Goal: Transaction & Acquisition: Purchase product/service

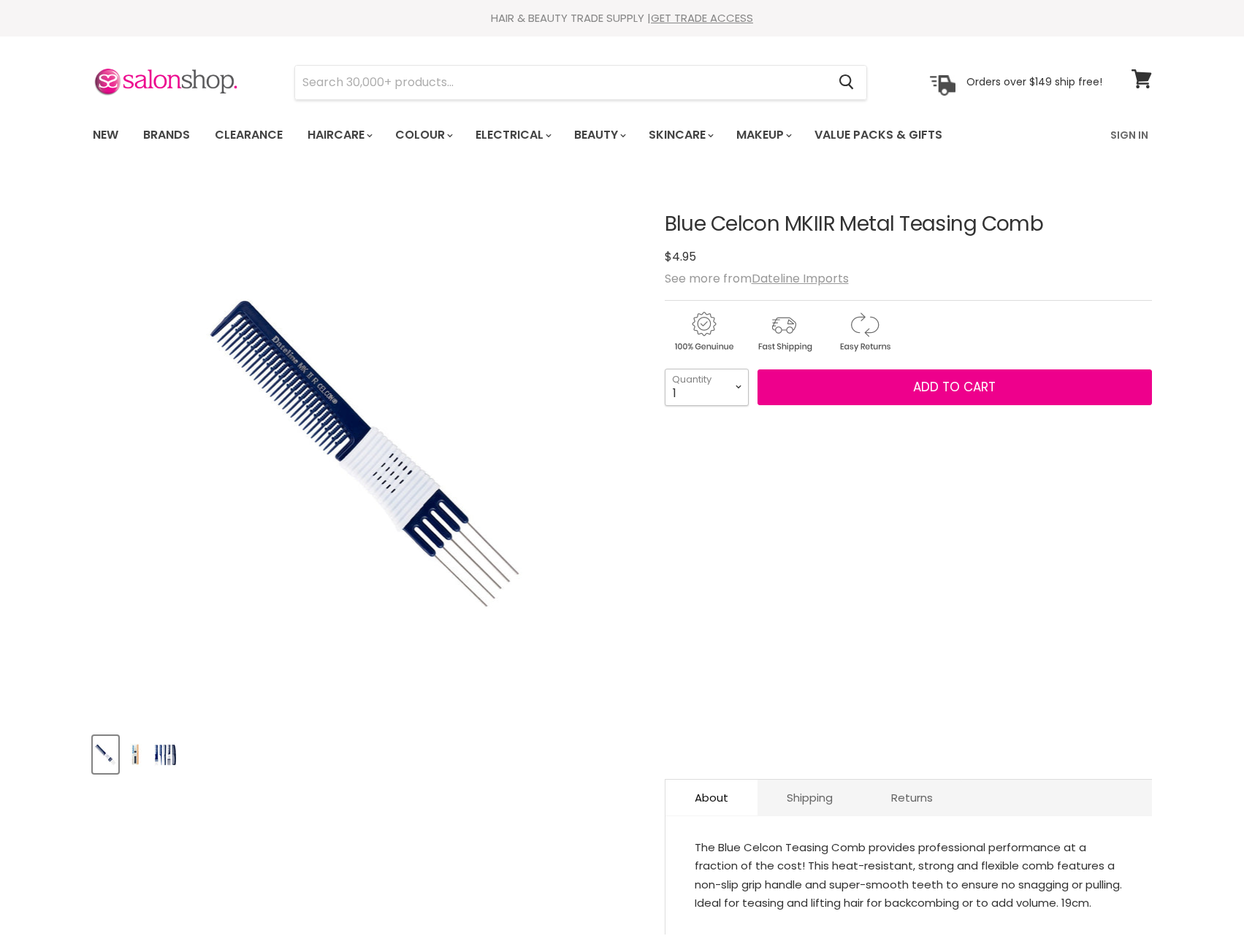
click at [737, 390] on select "1 2 3 4 5 6 7 8 9 10+" at bounding box center [706, 387] width 84 height 36
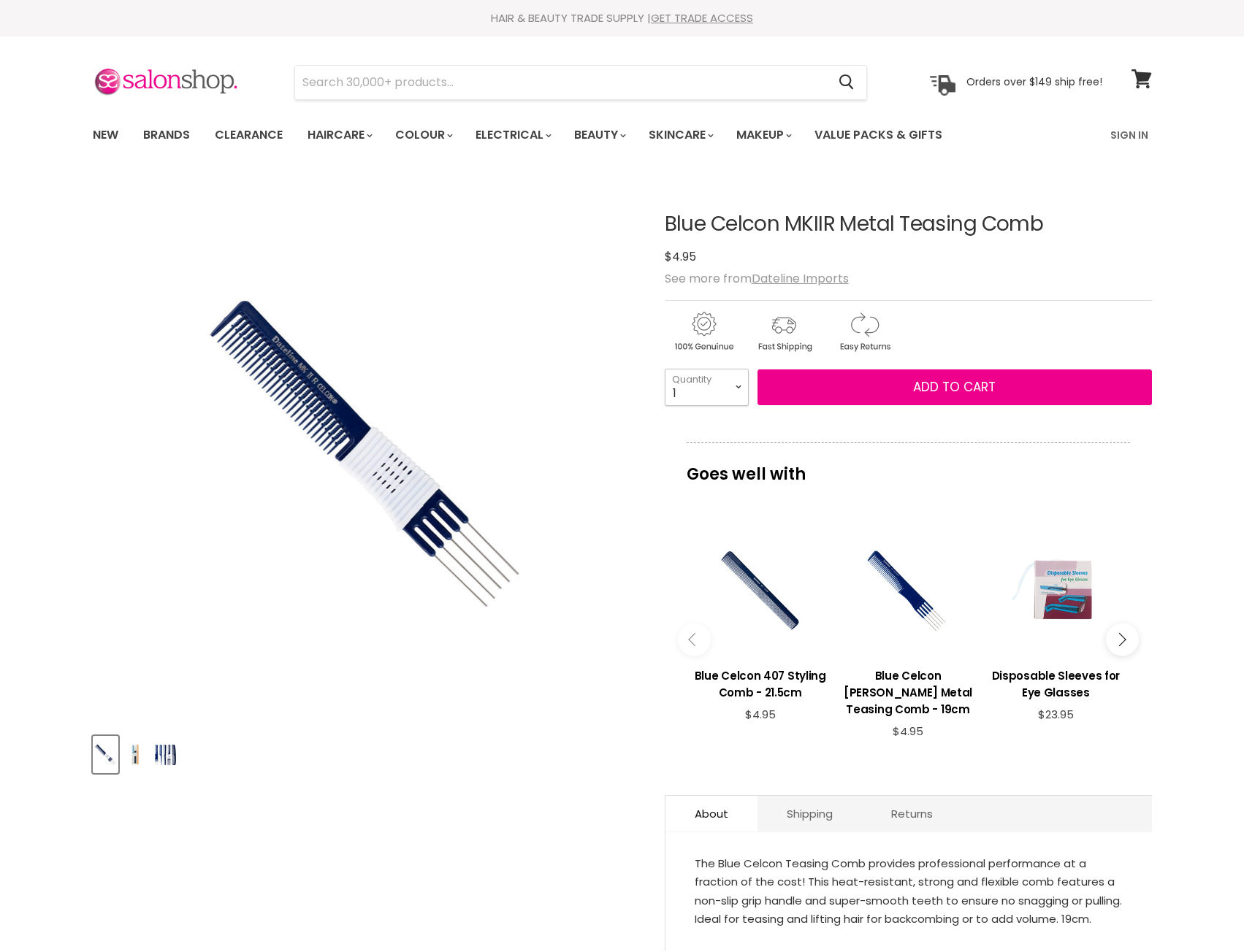
select select "3"
click at [664, 369] on select "1 2 3 4 5 6 7 8 9 10+" at bounding box center [706, 387] width 84 height 36
type input "3"
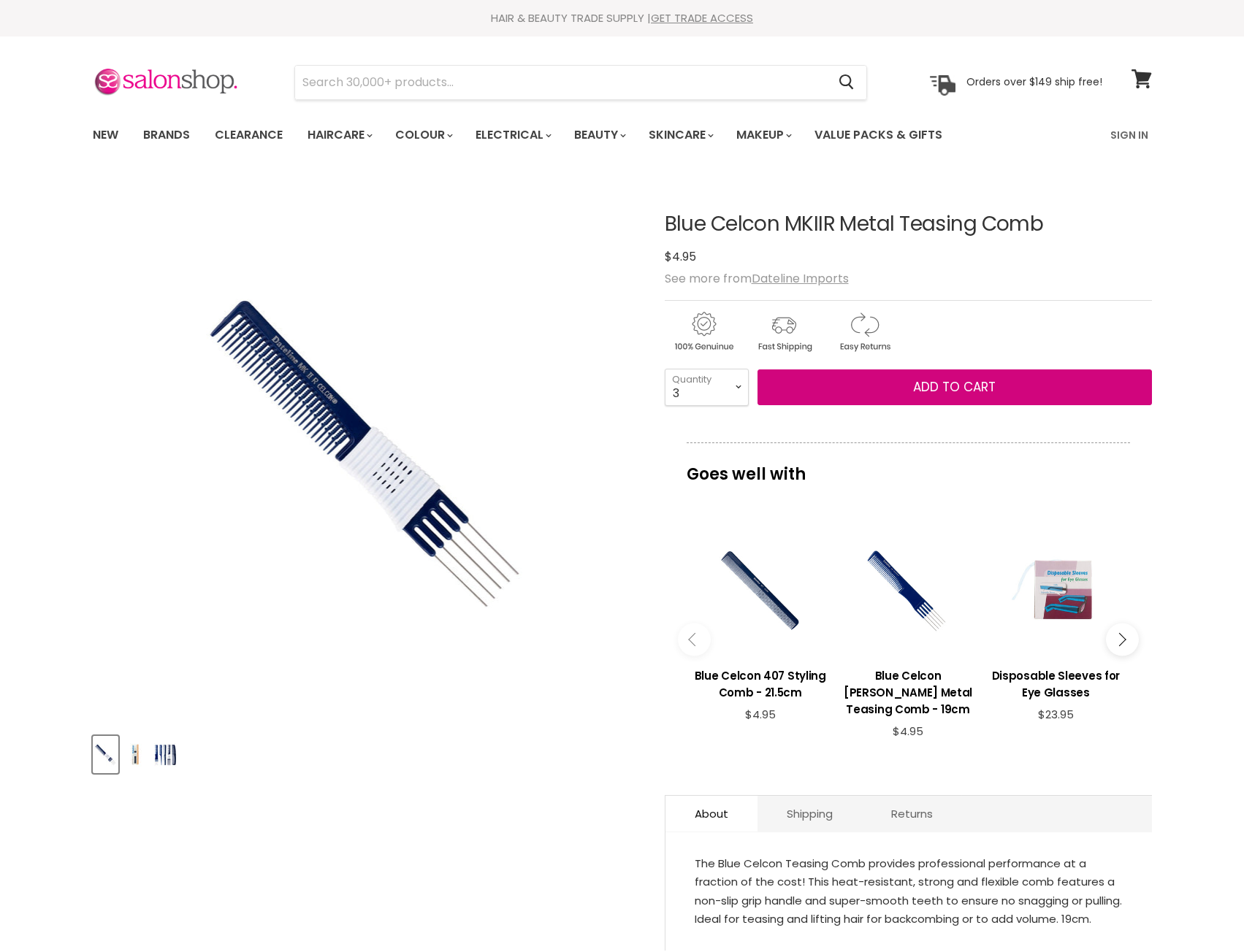
click at [942, 391] on span "Add to cart" at bounding box center [954, 387] width 83 height 18
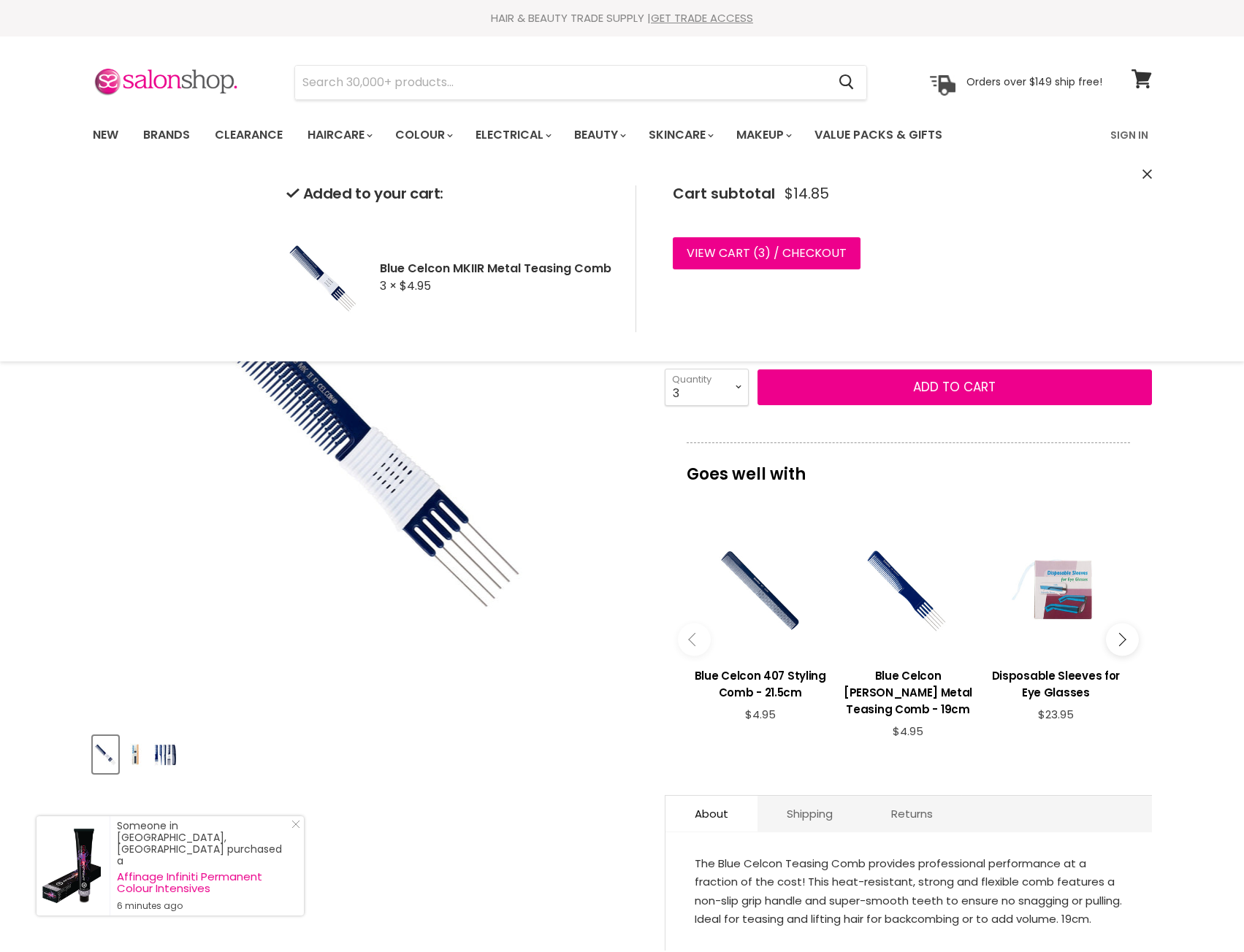
click at [803, 254] on link "View cart ( 3 ) / Checkout" at bounding box center [766, 253] width 188 height 32
